Goal: Answer question/provide support

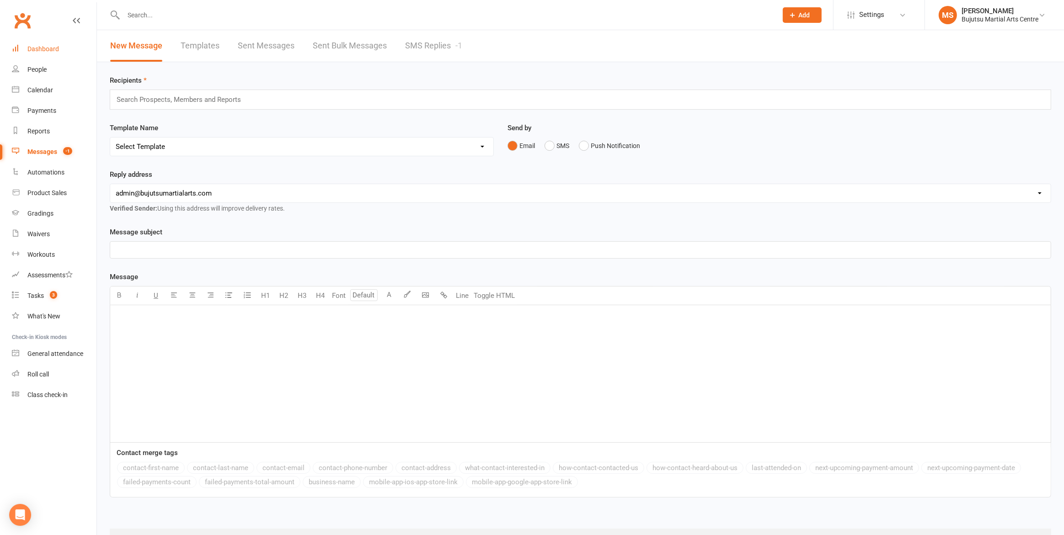
click at [47, 48] on div "Dashboard" at bounding box center [43, 48] width 32 height 7
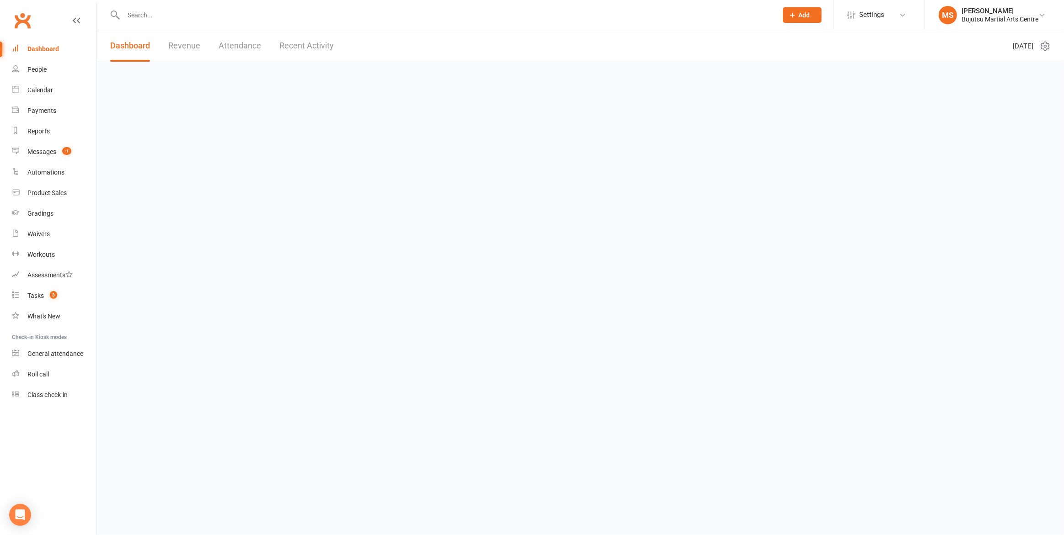
click at [47, 48] on div "Dashboard" at bounding box center [43, 48] width 32 height 7
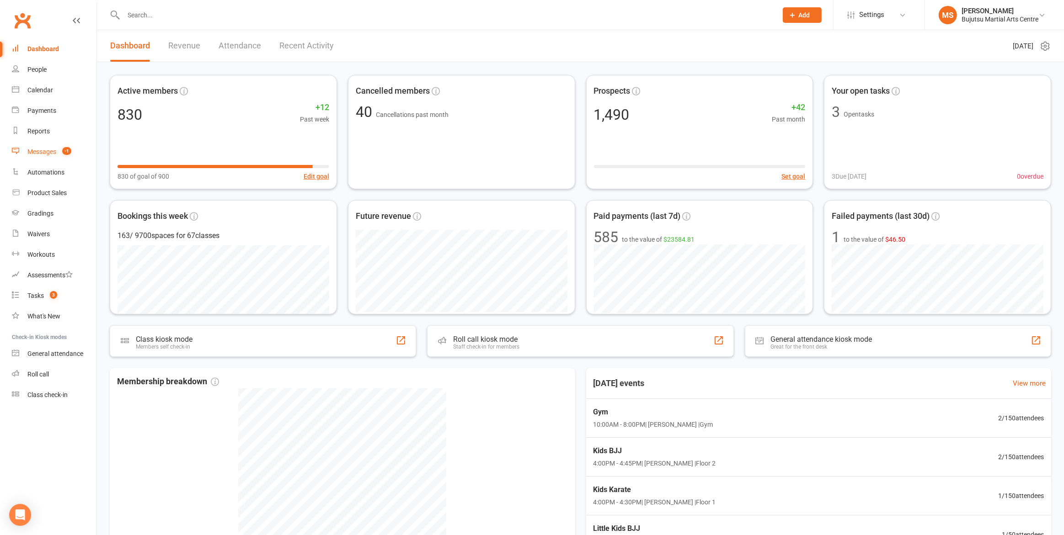
click at [43, 154] on div "Messages" at bounding box center [41, 151] width 29 height 7
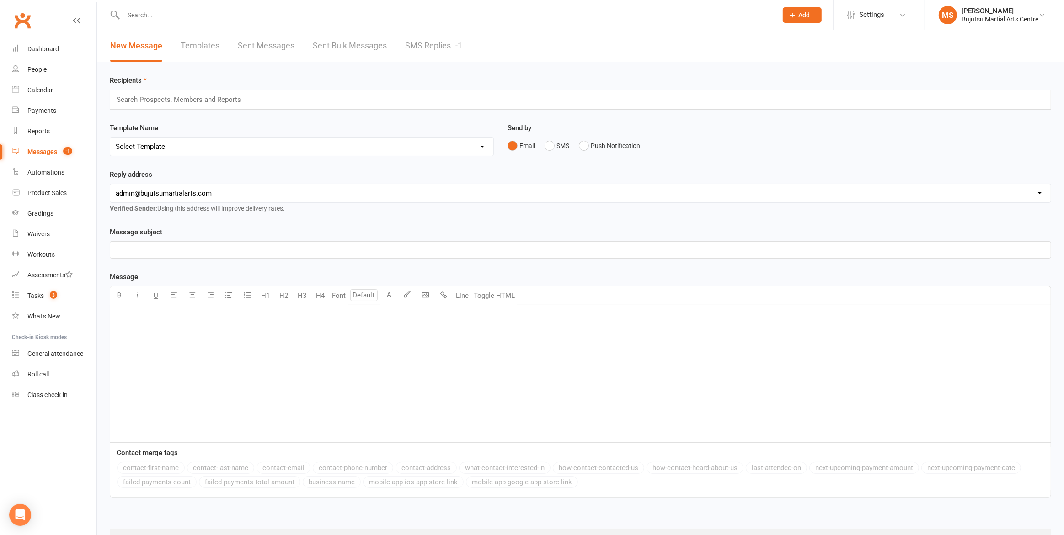
click at [412, 47] on link "SMS Replies -1" at bounding box center [433, 46] width 57 height 32
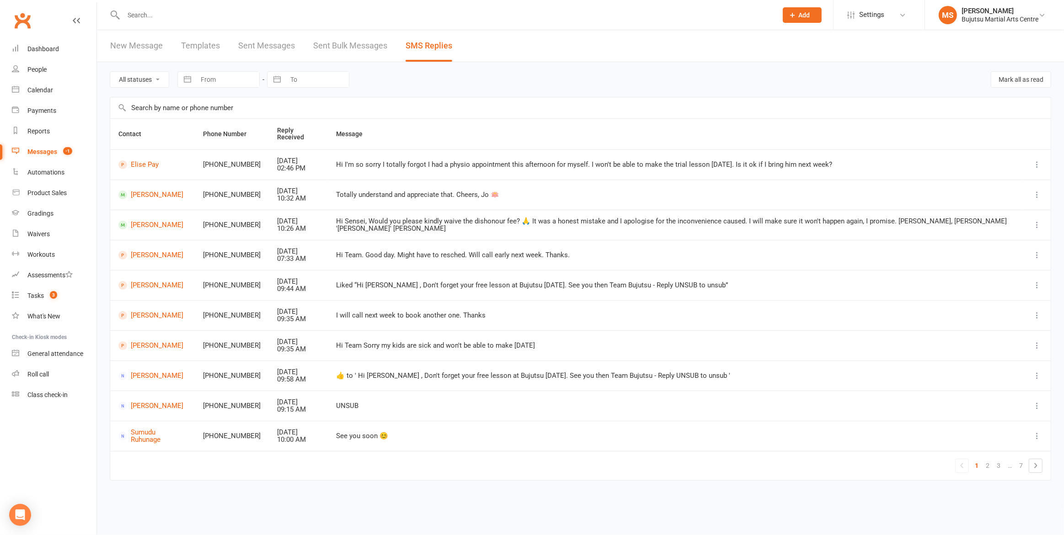
click at [513, 161] on div "Hi I'm so sorry I totally forgot I had a physio appointment this afternoon for …" at bounding box center [675, 165] width 679 height 8
drag, startPoint x: 513, startPoint y: 157, endPoint x: 504, endPoint y: 165, distance: 11.7
click at [512, 161] on div "Hi I'm so sorry I totally forgot I had a physio appointment this afternoon for …" at bounding box center [675, 165] width 679 height 8
drag, startPoint x: 487, startPoint y: 186, endPoint x: 473, endPoint y: 200, distance: 19.7
click at [486, 191] on div "Totally understand and appreciate that. Cheers, Jo 🪷" at bounding box center [675, 195] width 679 height 8
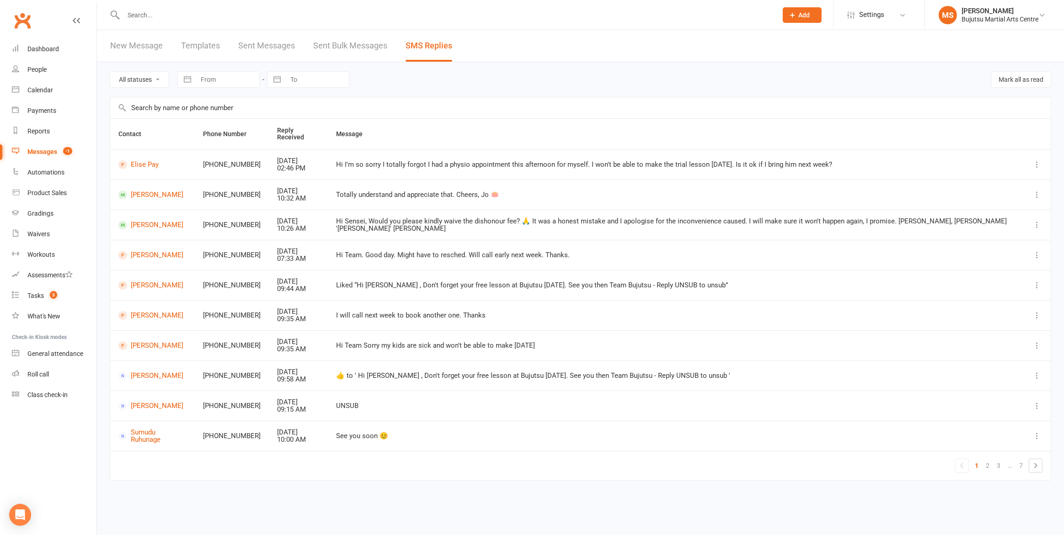
click at [452, 225] on td "Hi Sensei, Would you please kindly waive the dishonour fee? 🙏 It was a honest m…" at bounding box center [675, 225] width 695 height 30
drag, startPoint x: 441, startPoint y: 183, endPoint x: 394, endPoint y: 187, distance: 47.3
click at [441, 191] on div "Totally understand and appreciate that. Cheers, Jo 🪷" at bounding box center [675, 195] width 679 height 8
click at [137, 160] on link "Elise Pay" at bounding box center [152, 164] width 68 height 9
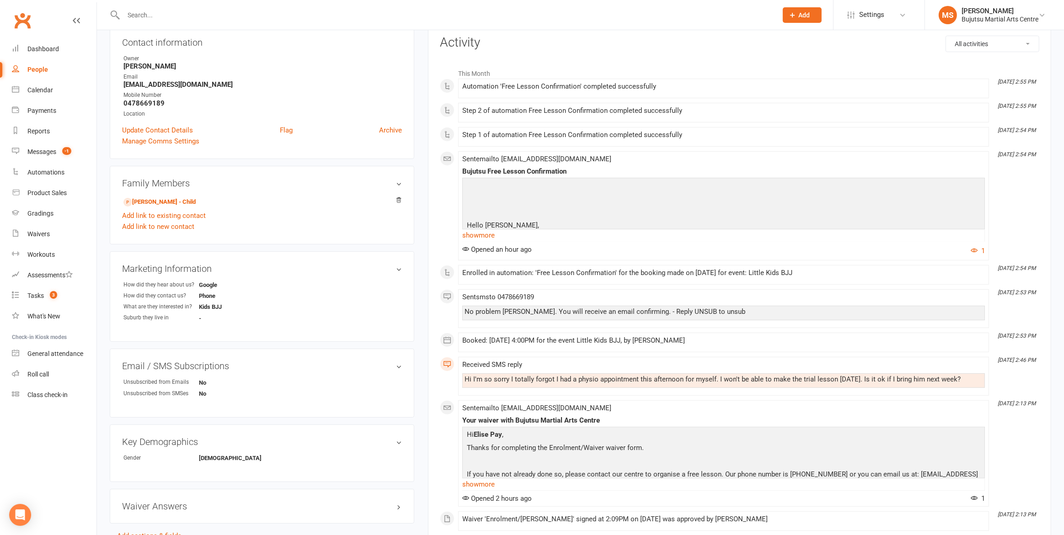
scroll to position [105, 0]
